Goal: Task Accomplishment & Management: Manage account settings

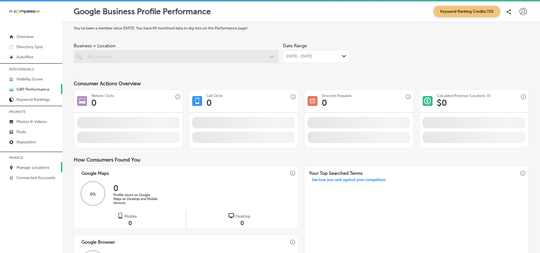
click at [41, 168] on p "Manage Locations" at bounding box center [32, 167] width 33 height 5
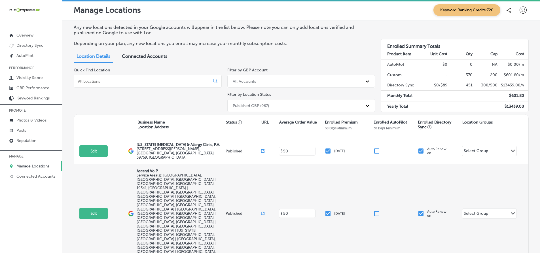
scroll to position [199, 0]
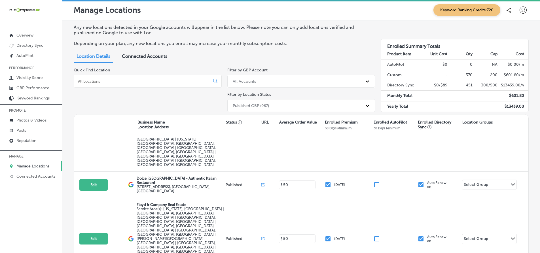
select select "US"
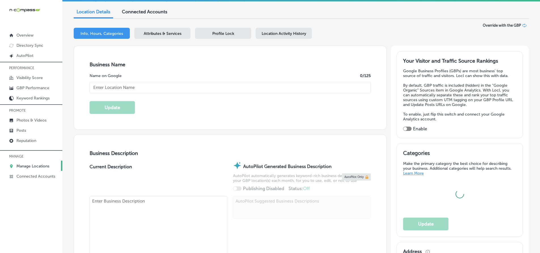
scroll to position [57, 0]
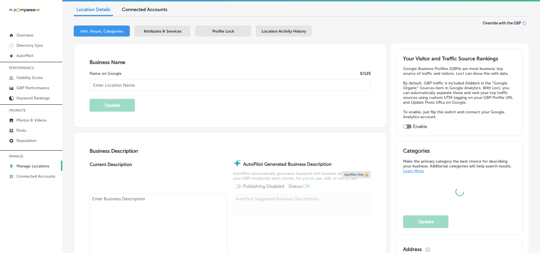
type input "Lone Star Cleaning Solutions"
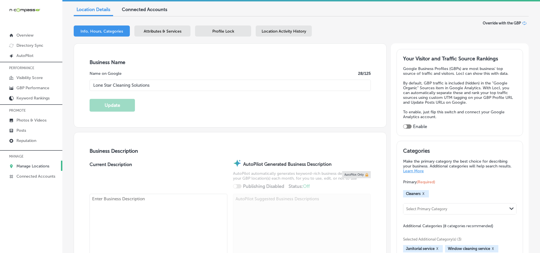
checkbox input "false"
type input "[STREET_ADDRESS][PERSON_NAME] Suite 112"
type input "Carrollton"
type input "75006"
type input "US"
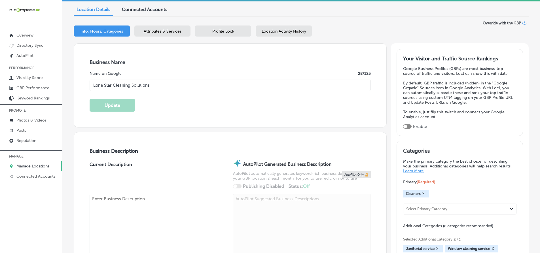
scroll to position [142, 0]
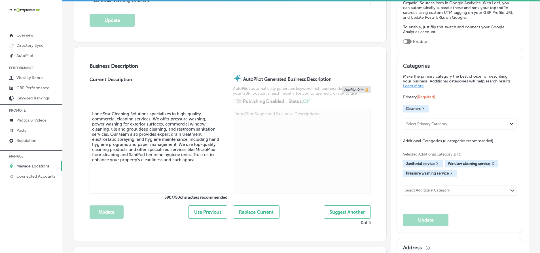
type textarea "Lone Star Cleaning Solutions specializes in high-quality commercial cleaning se…"
type input "[PHONE_NUMBER]"
click at [433, 192] on div "Select Additional Category" at bounding box center [427, 191] width 45 height 7
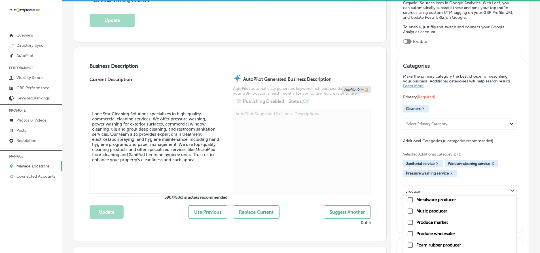
scroll to position [30, 0]
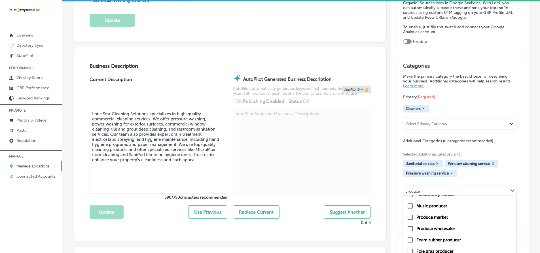
type input "produce"
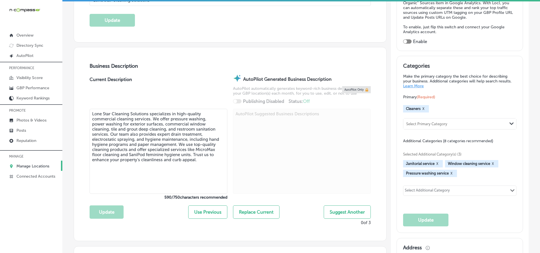
click at [459, 192] on div "Select Additional Category Path Created with Sketch." at bounding box center [460, 191] width 113 height 10
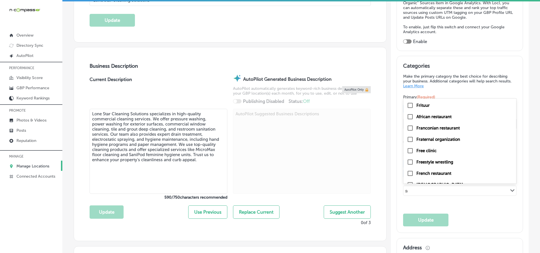
type input "f"
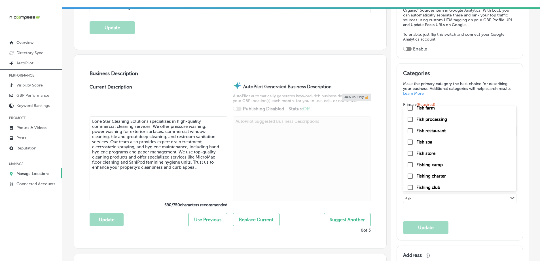
scroll to position [0, 0]
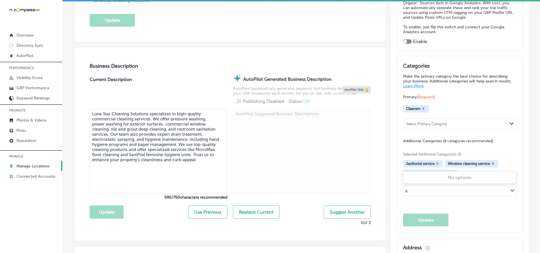
type input "f"
type input "fresh"
